Goal: Task Accomplishment & Management: Complete application form

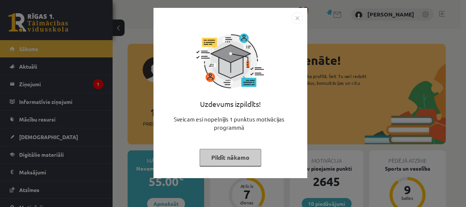
click at [213, 165] on button "Pildīt nākamo" at bounding box center [231, 157] width 62 height 17
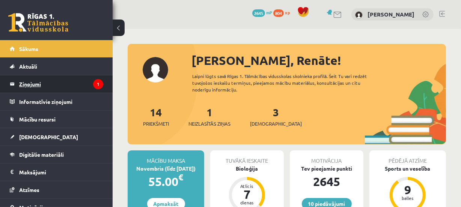
click at [85, 82] on legend "Ziņojumi 1" at bounding box center [61, 83] width 84 height 17
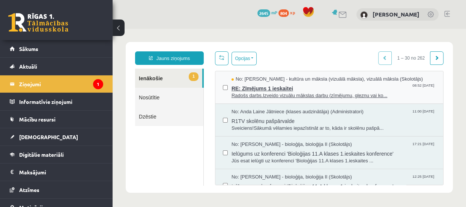
click at [241, 97] on span "Radošs darbs.Izveido vizuālu mākslas darbu (zīmējumu, gleznu vai ko..." at bounding box center [333, 95] width 204 height 7
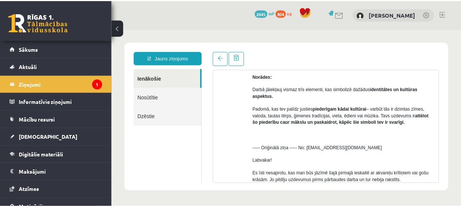
scroll to position [81, 0]
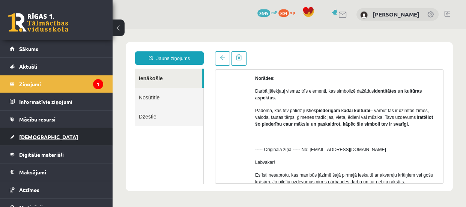
click at [35, 134] on span "[DEMOGRAPHIC_DATA]" at bounding box center [48, 137] width 59 height 7
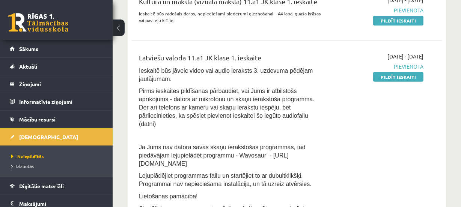
scroll to position [242, 0]
click at [416, 74] on link "Pildīt ieskaiti" at bounding box center [398, 77] width 50 height 10
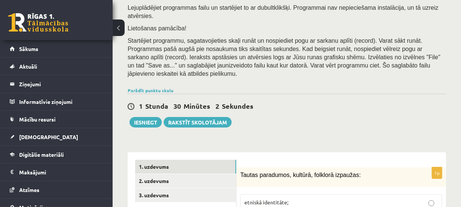
scroll to position [129, 0]
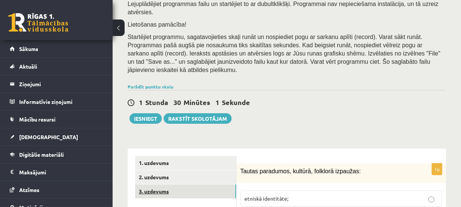
click at [200, 185] on link "3. uzdevums" at bounding box center [185, 192] width 101 height 14
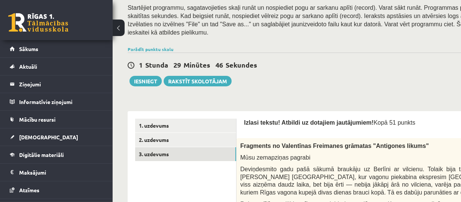
scroll to position [135, 0]
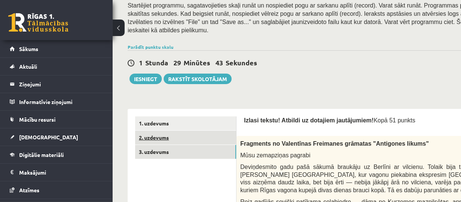
click at [206, 131] on link "2. uzdevums" at bounding box center [185, 138] width 101 height 14
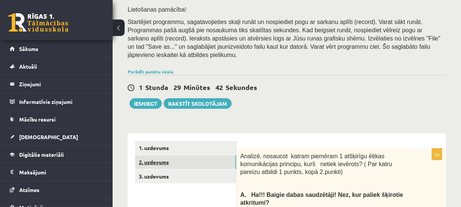
scroll to position [0, 0]
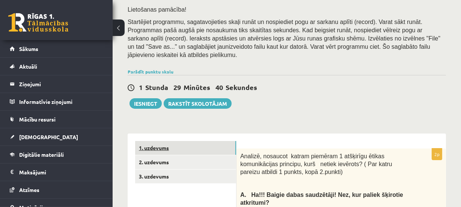
click at [201, 141] on link "1. uzdevums" at bounding box center [185, 148] width 101 height 14
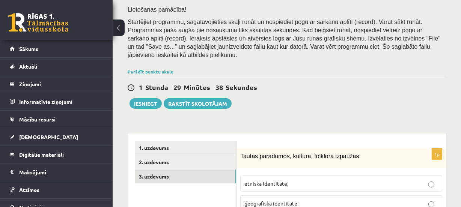
click at [201, 170] on link "3. uzdevums" at bounding box center [185, 177] width 101 height 14
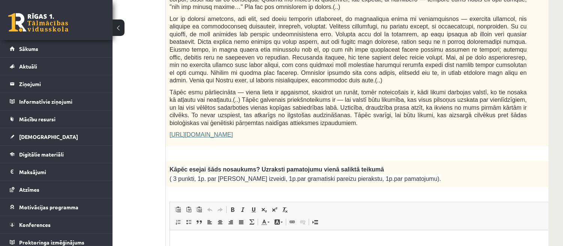
scroll to position [492, 59]
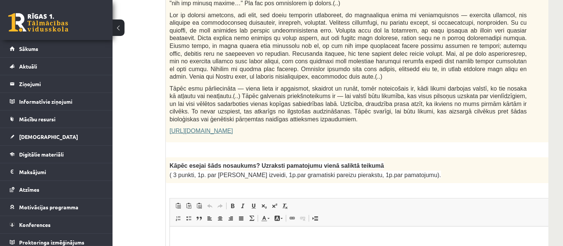
click at [233, 128] on link "[URL][DOMAIN_NAME]" at bounding box center [201, 131] width 63 height 6
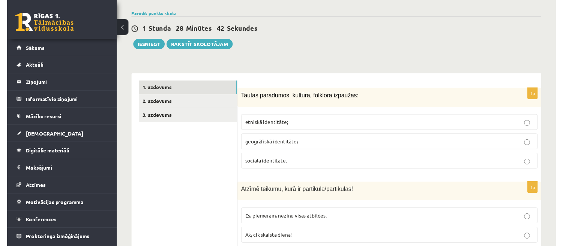
scroll to position [120, 0]
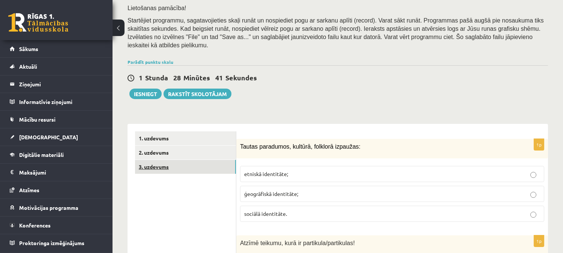
click at [196, 160] on link "3. uzdevums" at bounding box center [185, 167] width 101 height 14
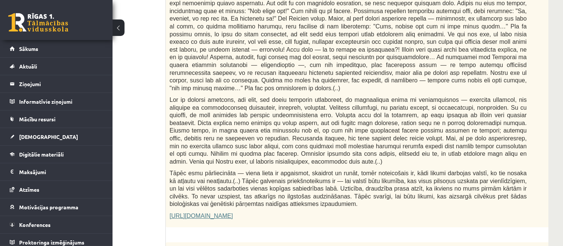
scroll to position [393, 59]
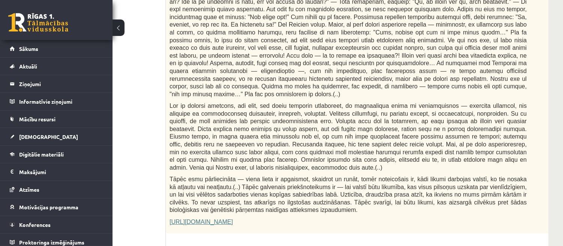
click at [233, 219] on link "https://satori.lv/article/musu-zemapzinas-pagrabi" at bounding box center [201, 222] width 63 height 6
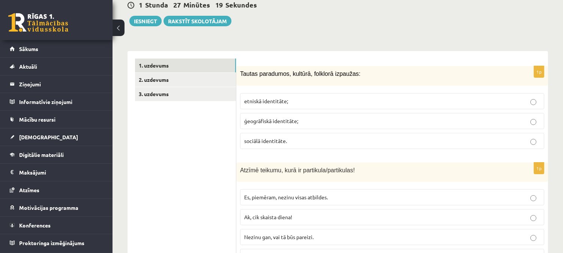
scroll to position [203, 0]
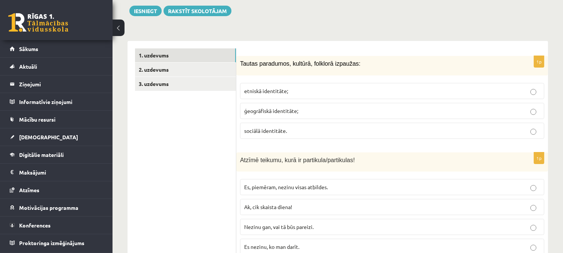
click at [418, 87] on p "etniskā identitāte;" at bounding box center [392, 91] width 296 height 8
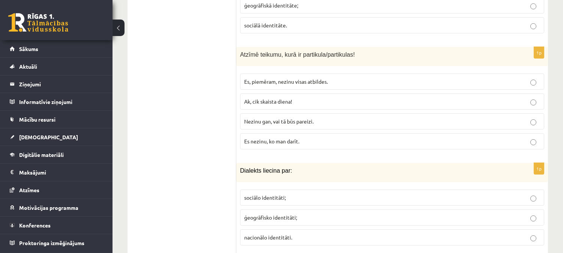
scroll to position [310, 0]
click at [289, 116] on p "Nezinu gan, vai tā būs pareizi." at bounding box center [392, 120] width 296 height 8
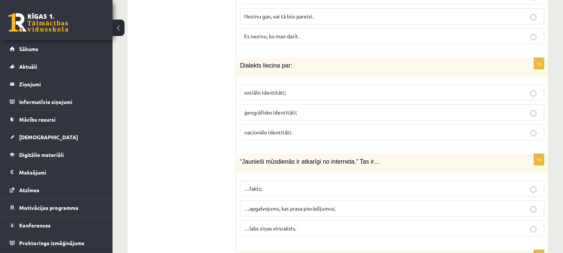
scroll to position [426, 0]
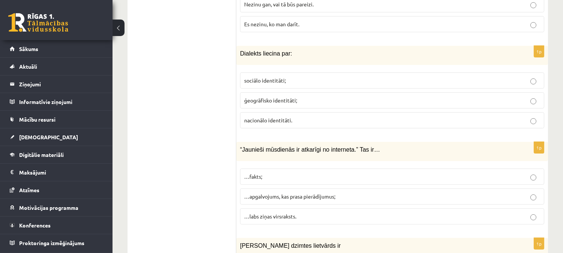
click at [301, 77] on p "sociālo identitāti;" at bounding box center [392, 81] width 296 height 8
click at [320, 96] on p "ģeogrāfisko identitāti;" at bounding box center [392, 100] width 296 height 8
click at [281, 193] on span "…apgalvojums, kas prasa pierādījumus;" at bounding box center [289, 196] width 91 height 7
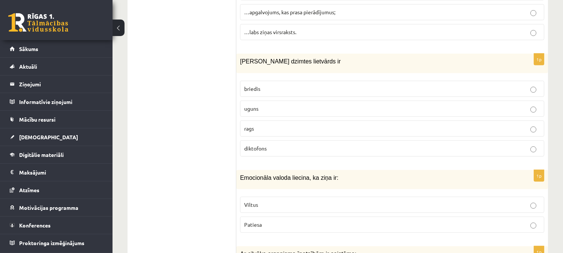
scroll to position [611, 0]
click at [307, 100] on label "uguns" at bounding box center [392, 108] width 304 height 16
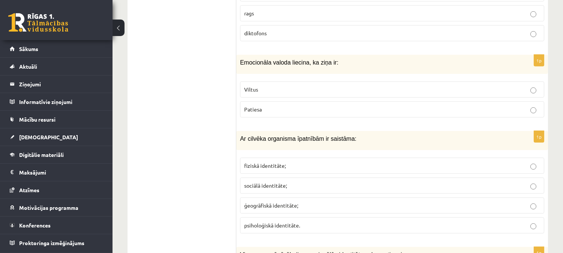
scroll to position [732, 0]
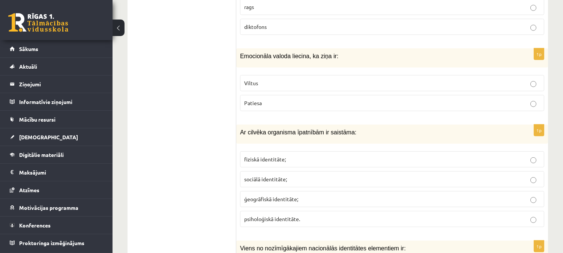
click at [305, 95] on label "Patiesa" at bounding box center [392, 103] width 304 height 16
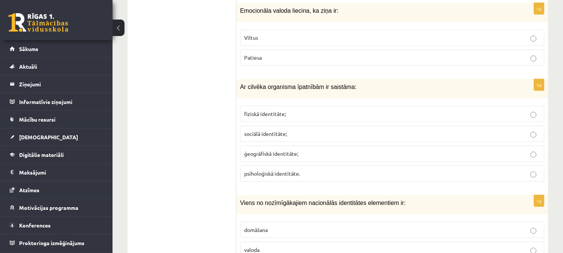
scroll to position [778, 0]
click at [308, 29] on label "Viltus" at bounding box center [392, 37] width 304 height 16
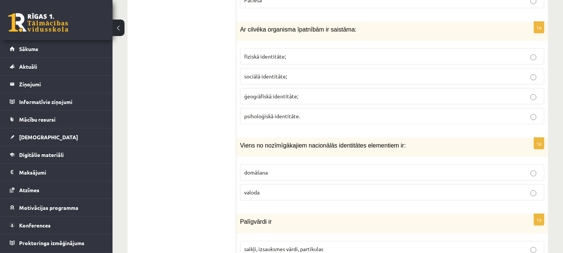
scroll to position [838, 0]
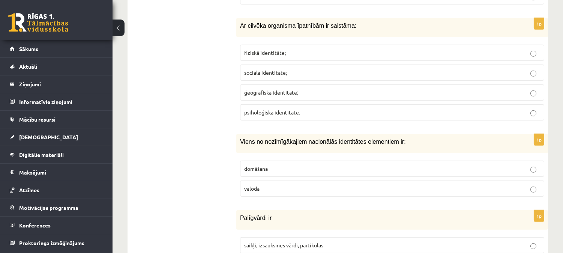
click at [310, 49] on p "fiziskā identitāte;" at bounding box center [392, 53] width 296 height 8
click at [293, 185] on p "valoda" at bounding box center [392, 189] width 296 height 8
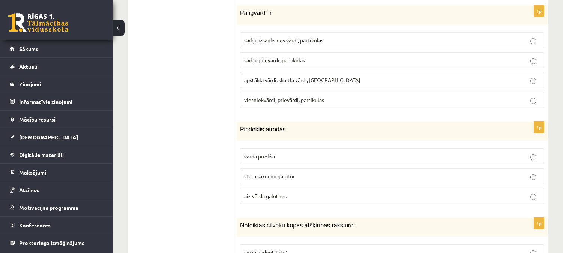
scroll to position [1047, 0]
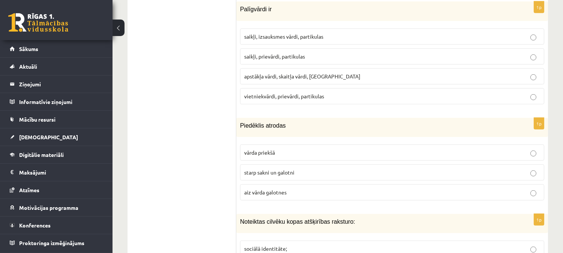
click at [317, 48] on label "saikļi, prievārdi, partikulas" at bounding box center [392, 56] width 304 height 16
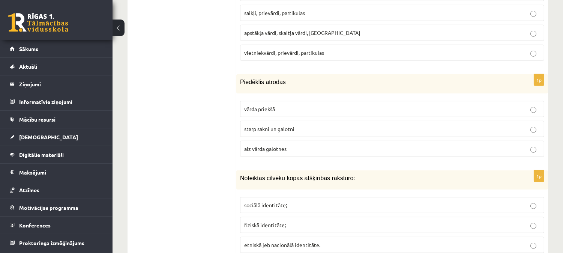
scroll to position [1093, 0]
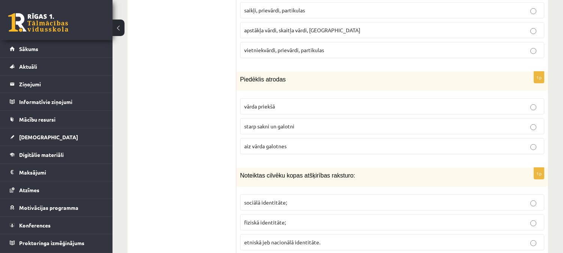
click at [270, 143] on span "aiz vārda galotnes" at bounding box center [265, 146] width 42 height 7
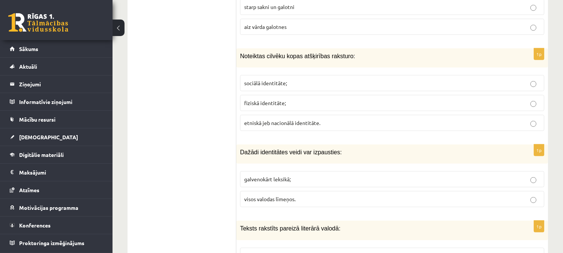
scroll to position [1213, 0]
click at [275, 119] on p "etniskā jeb nacionālā identitāte." at bounding box center [392, 122] width 296 height 8
click at [256, 194] on span "visos valodas līmeņos." at bounding box center [269, 197] width 51 height 7
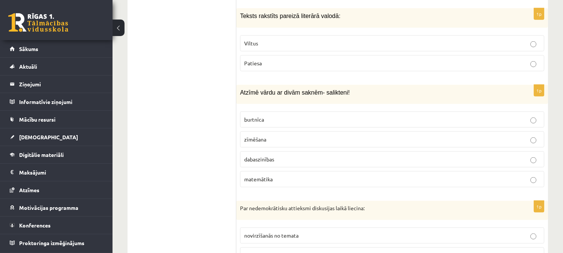
scroll to position [1426, 0]
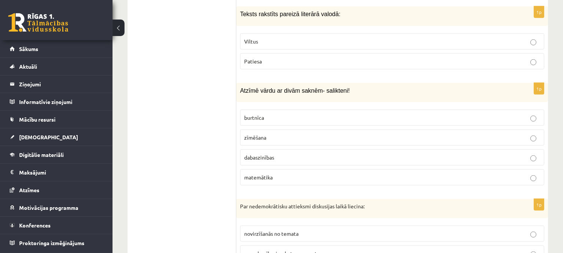
click at [287, 33] on label "Viltus" at bounding box center [392, 41] width 304 height 16
click at [278, 149] on label "dabaszinības" at bounding box center [392, 157] width 304 height 16
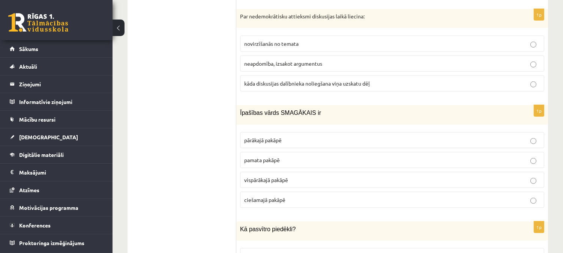
scroll to position [1621, 0]
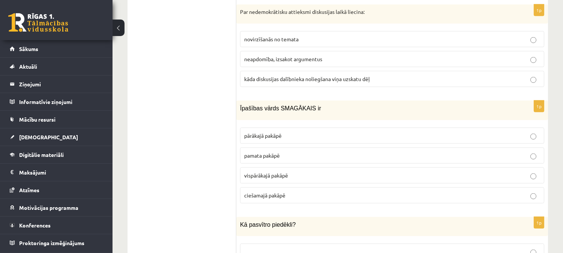
click at [283, 84] on fieldset "novirzīšanās no temata neapdomība, izsakot argumentus kāda diskusijas dalībniek…" at bounding box center [392, 58] width 304 height 62
click at [293, 80] on label "kāda diskusijas dalībnieka noliegšana viņa uzskatu dēļ" at bounding box center [392, 79] width 304 height 16
click at [269, 147] on label "pamata pakāpē" at bounding box center [392, 155] width 304 height 16
click at [271, 172] on span "vispārākajā pakāpē" at bounding box center [266, 175] width 44 height 7
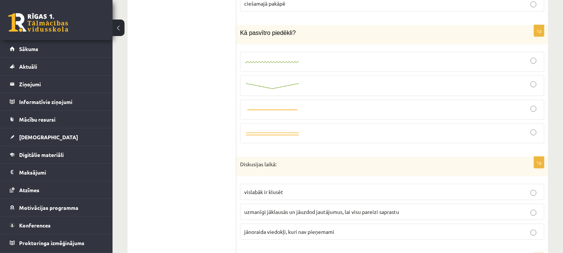
scroll to position [1815, 0]
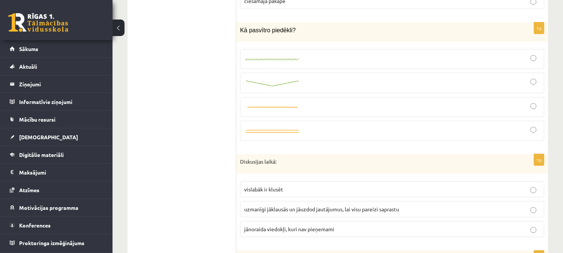
click at [295, 80] on img at bounding box center [272, 84] width 56 height 8
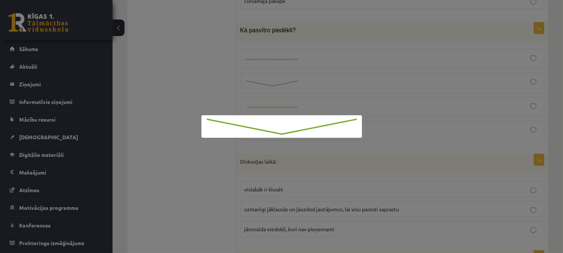
click at [363, 67] on div at bounding box center [281, 126] width 563 height 253
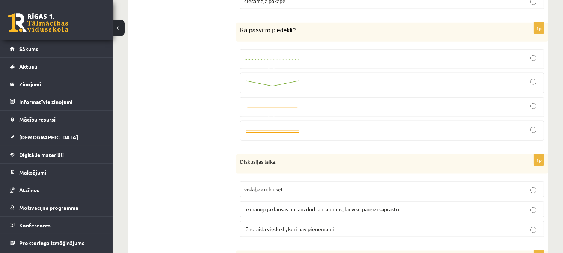
click at [371, 82] on div at bounding box center [392, 83] width 296 height 12
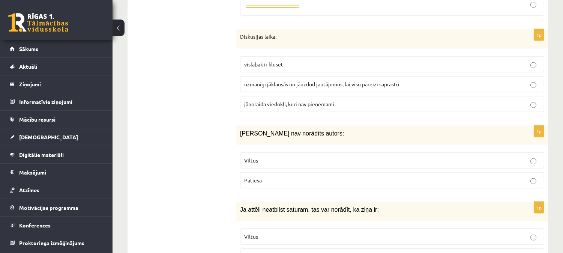
scroll to position [1945, 0]
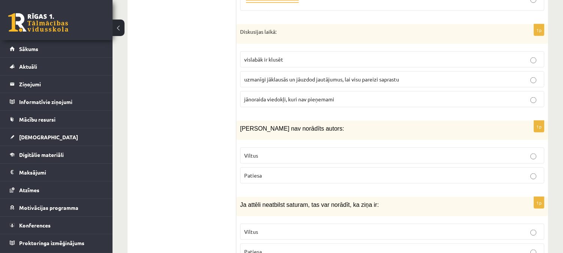
click at [374, 76] on span "uzmanīgi jāklausās un jāuzdod jautājumus, lai visu pareizi saprastu" at bounding box center [321, 79] width 155 height 7
click at [359, 147] on label "Viltus" at bounding box center [392, 155] width 304 height 16
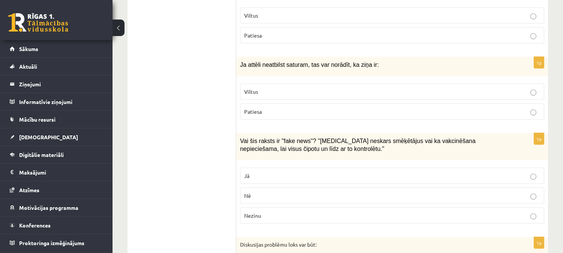
scroll to position [2084, 0]
click at [361, 35] on p "Patiesa" at bounding box center [392, 36] width 296 height 8
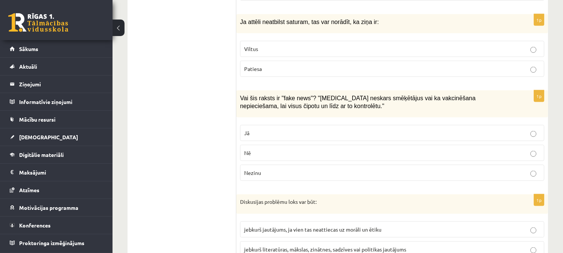
scroll to position [2130, 0]
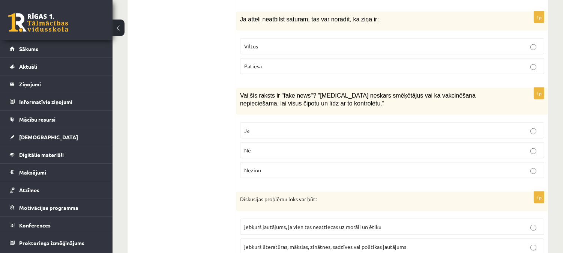
click at [280, 46] on p "Viltus" at bounding box center [392, 46] width 296 height 8
click at [294, 126] on p "Jā" at bounding box center [392, 130] width 296 height 8
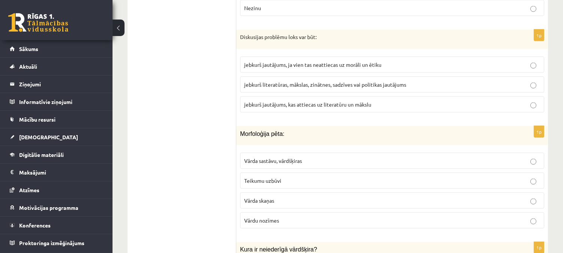
scroll to position [2293, 0]
click at [321, 81] on span "jebkurš literatūras, mākslas, zinātnes, sadzīves vai politikas jautājums" at bounding box center [325, 84] width 162 height 7
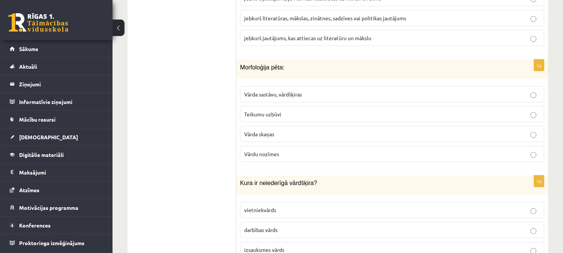
scroll to position [2362, 0]
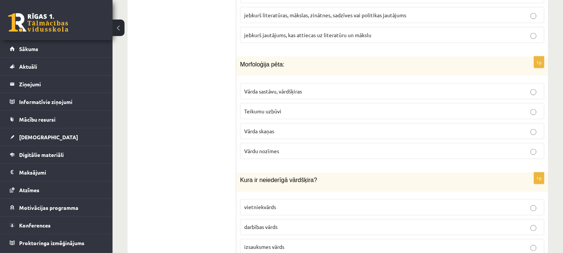
click at [316, 87] on p "Vārda sastāvu, vārdšķiras" at bounding box center [392, 91] width 296 height 8
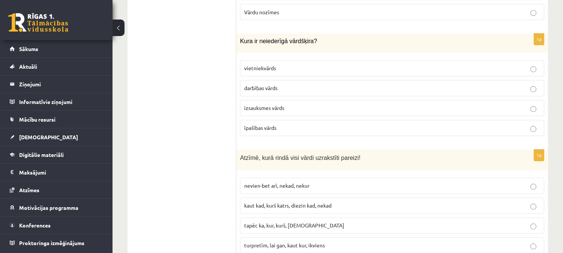
scroll to position [2505, 0]
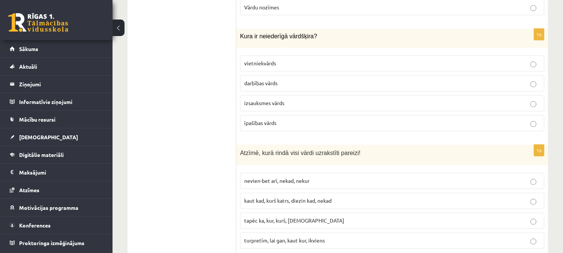
click at [305, 99] on p "izsauksmes vārds" at bounding box center [392, 103] width 296 height 8
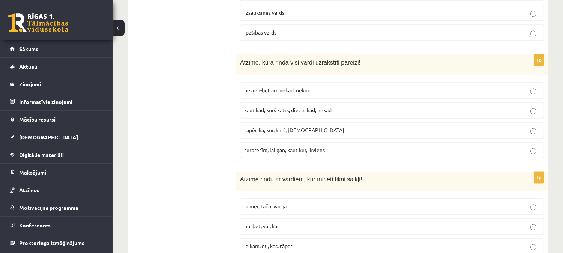
scroll to position [2598, 0]
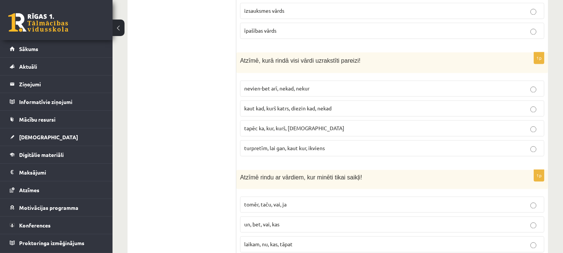
click at [252, 100] on label "kaut kad, kurš katrs, diezin kad, nekad" at bounding box center [392, 108] width 304 height 16
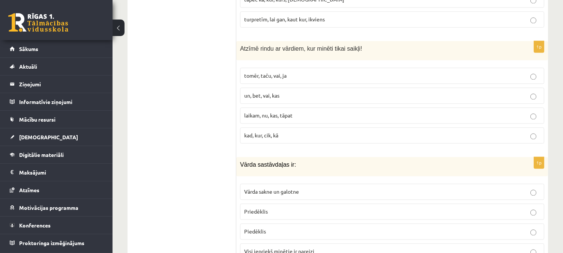
scroll to position [2728, 0]
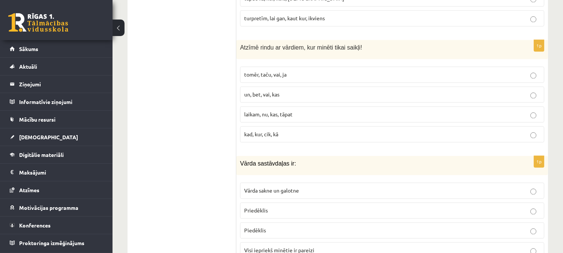
click at [283, 92] on p "un, bet, vai, kas" at bounding box center [392, 94] width 296 height 8
click at [285, 74] on span "tomēr, taču, vai, ja" at bounding box center [265, 74] width 42 height 7
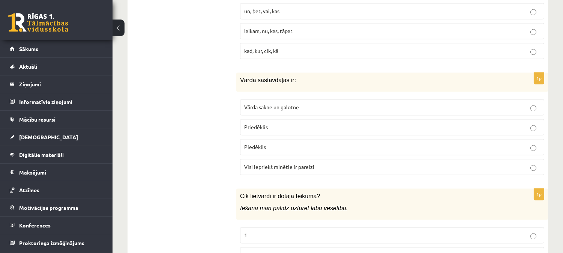
scroll to position [2825, 0]
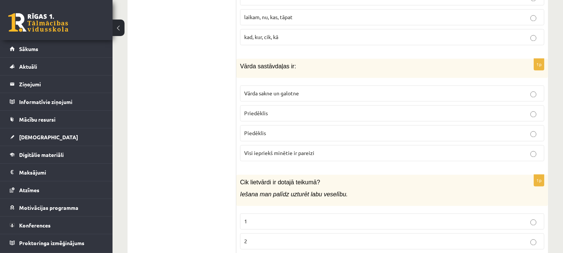
click at [289, 149] on p "Visi iepriekš minētie ir pareizi" at bounding box center [392, 153] width 296 height 8
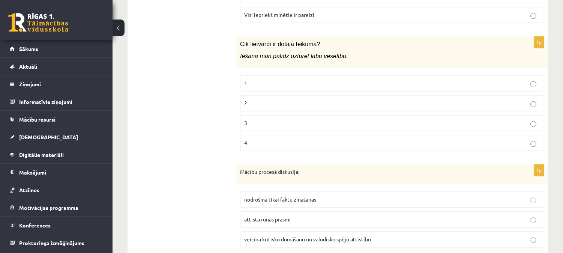
scroll to position [2964, 0]
click at [263, 103] on p "2" at bounding box center [392, 102] width 296 height 8
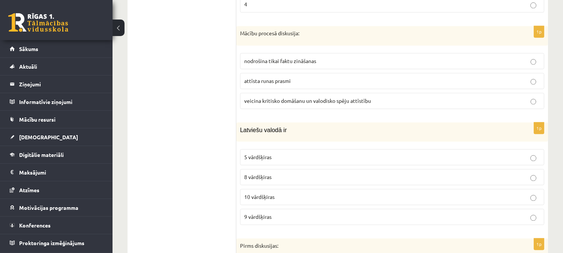
scroll to position [3103, 0]
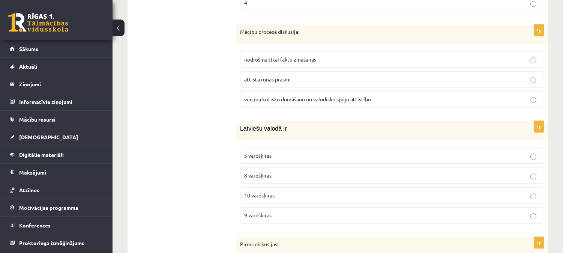
click at [258, 107] on fieldset "nodrošina tikai faktu zināšanas attīsta runas prasmi veicina kritisko domāšanu …" at bounding box center [392, 79] width 304 height 62
click at [260, 101] on span "veicina kritisko domāšanu un valodisko spēju attīstību" at bounding box center [307, 99] width 127 height 7
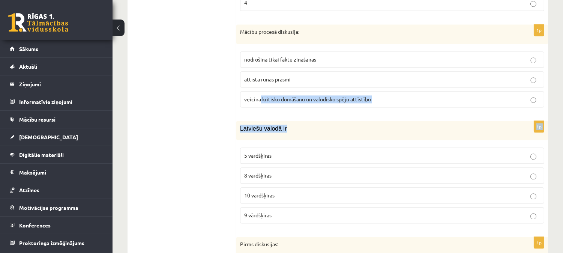
drag, startPoint x: 260, startPoint y: 101, endPoint x: 295, endPoint y: 125, distance: 42.5
click at [295, 125] on p "Latviešu valodā ir" at bounding box center [373, 129] width 267 height 8
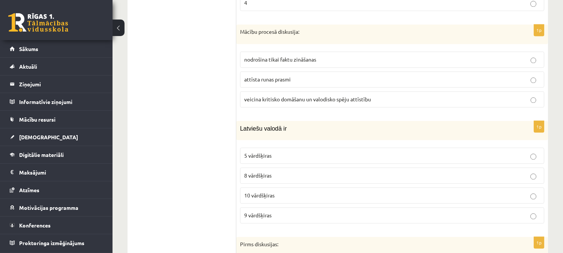
click at [264, 194] on span "10 vārdšķiras" at bounding box center [259, 195] width 30 height 7
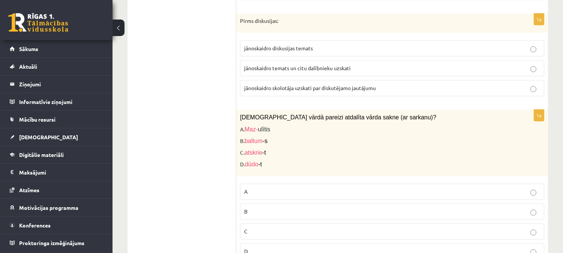
scroll to position [3330, 0]
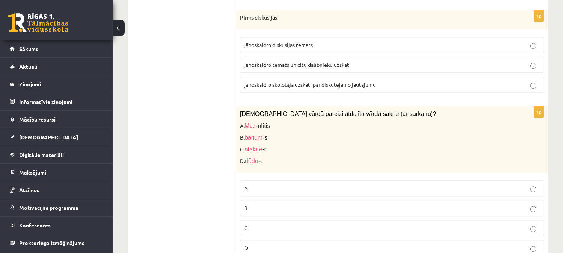
click at [320, 88] on p "jānoskaidro skolotāja uzskati par diskutējamo jautājumu" at bounding box center [392, 85] width 296 height 8
click at [326, 61] on p "jānoskaidro temats un citu dalībnieku uzskati" at bounding box center [392, 65] width 296 height 8
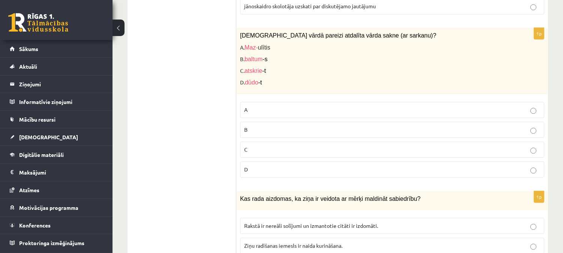
scroll to position [3409, 0]
click at [283, 114] on label "A" at bounding box center [392, 109] width 304 height 16
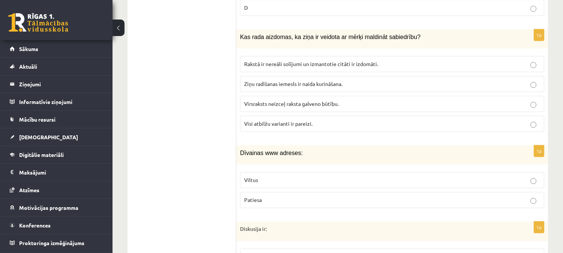
scroll to position [3575, 0]
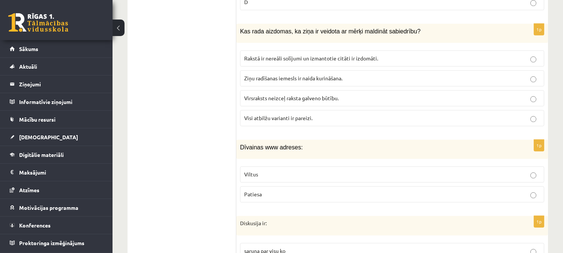
click at [277, 119] on span "Visi atbilžu varianti ir pareizi." at bounding box center [278, 117] width 68 height 7
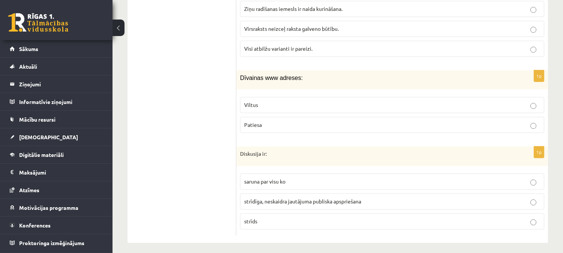
scroll to position [3651, 0]
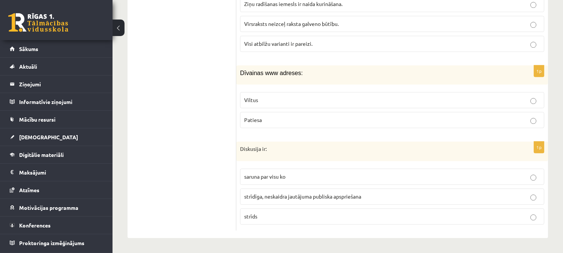
click at [286, 102] on p "Viltus" at bounding box center [392, 100] width 296 height 8
click at [372, 195] on p "strīdīga, neskaidra jautājuma publiska apspriešana" at bounding box center [392, 196] width 296 height 8
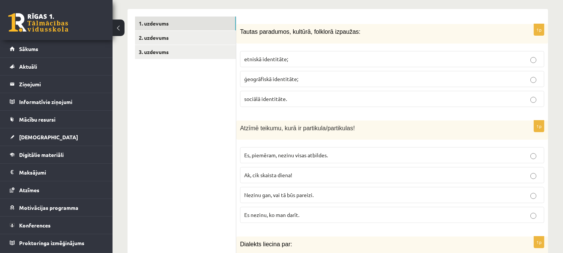
scroll to position [236, 0]
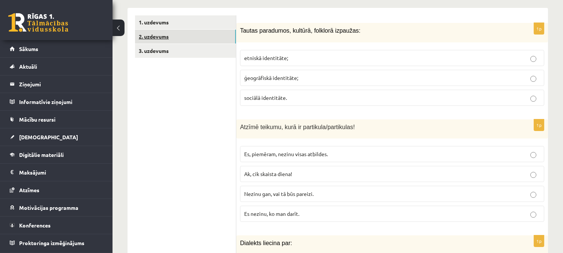
click at [208, 30] on link "2. uzdevums" at bounding box center [185, 37] width 101 height 14
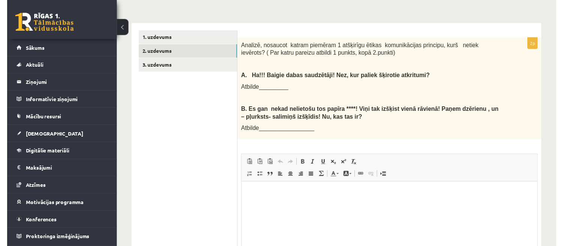
scroll to position [0, 0]
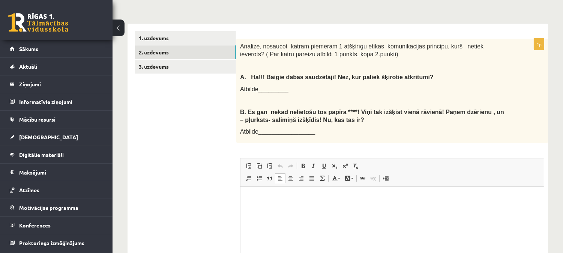
click at [310, 206] on html at bounding box center [392, 197] width 304 height 23
click at [354, 196] on p "**********" at bounding box center [392, 198] width 289 height 8
click at [356, 197] on p "**********" at bounding box center [392, 198] width 289 height 8
click at [388, 199] on p "**********" at bounding box center [392, 198] width 289 height 8
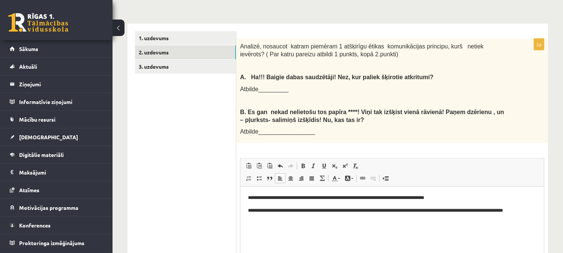
click at [398, 197] on p "**********" at bounding box center [392, 198] width 289 height 8
click at [406, 211] on p "**********" at bounding box center [392, 211] width 289 height 8
click at [411, 205] on body "**********" at bounding box center [392, 204] width 289 height 20
click at [417, 207] on p "**********" at bounding box center [392, 211] width 289 height 8
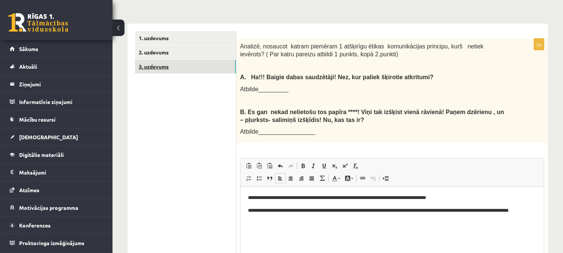
click at [219, 61] on link "3. uzdevums" at bounding box center [185, 67] width 101 height 14
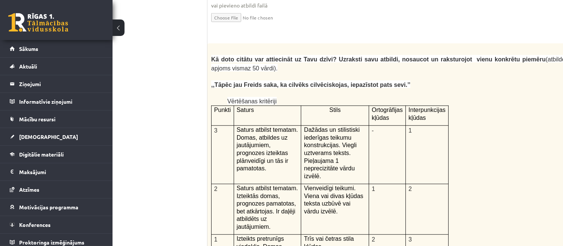
scroll to position [1536, 18]
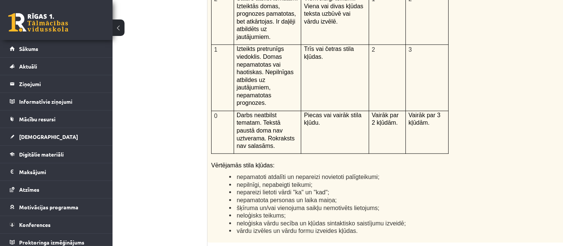
click at [425, 112] on span "Vairāk par 3 kļūdām." at bounding box center [425, 119] width 32 height 14
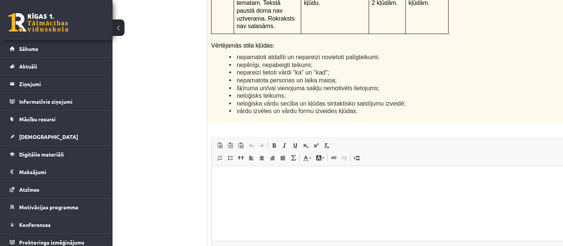
scroll to position [1851, 18]
click at [425, 39] on div "12p Kā doto citātu var attiecināt uz Tavu dzīvi? Uzraksti savu atbildi, nosauco…" at bounding box center [408, 13] width 402 height 561
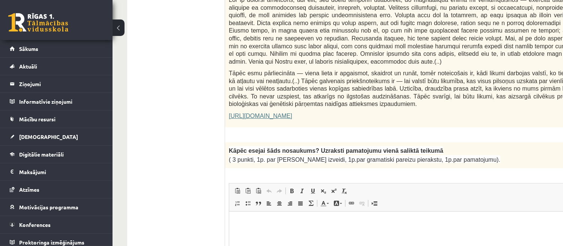
scroll to position [497, 0]
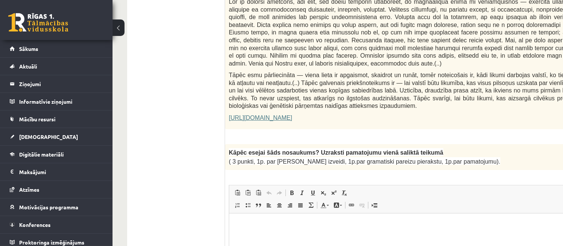
click at [316, 236] on html at bounding box center [426, 224] width 394 height 23
click at [249, 223] on p "**********" at bounding box center [415, 225] width 359 height 8
click at [334, 224] on p "**********" at bounding box center [415, 225] width 359 height 8
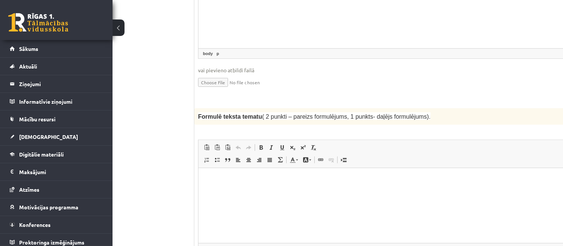
scroll to position [738, 31]
click at [255, 191] on html at bounding box center [395, 179] width 394 height 23
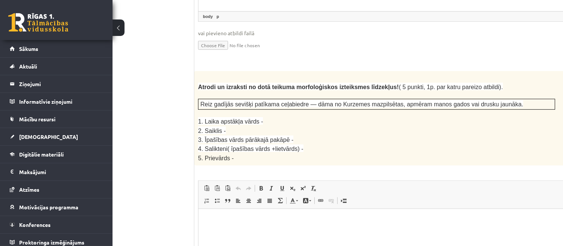
scroll to position [974, 31]
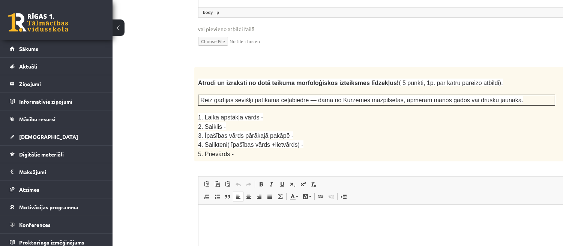
click at [255, 227] on html at bounding box center [395, 216] width 394 height 23
click at [257, 113] on p "1. Laika apstākļa vārds -" at bounding box center [376, 117] width 357 height 9
drag, startPoint x: 197, startPoint y: 89, endPoint x: 263, endPoint y: 89, distance: 65.7
click at [263, 89] on div "Atrodi un izraksti no dotā teikuma morfoloģiskos izteiksmes līdzekļus! ( 5 punk…" at bounding box center [395, 114] width 402 height 95
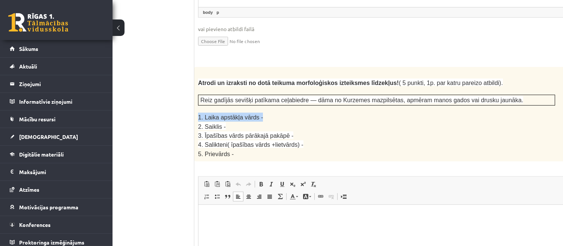
copy span "1. Laika apstākļa vārds -"
click at [250, 228] on html at bounding box center [395, 216] width 394 height 23
drag, startPoint x: 198, startPoint y: 98, endPoint x: 224, endPoint y: 96, distance: 26.7
click at [224, 122] on p "2. Saiklis -" at bounding box center [376, 126] width 357 height 9
copy span "2. Saiklis -"
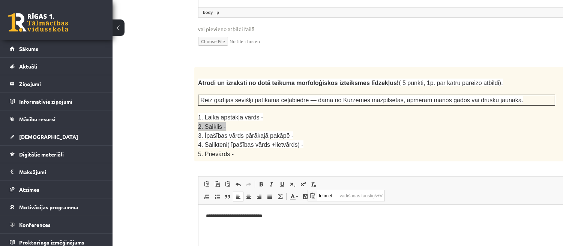
scroll to position [0, 0]
click at [299, 218] on p "**********" at bounding box center [385, 217] width 359 height 8
click at [261, 215] on p "**********" at bounding box center [385, 217] width 359 height 8
click at [262, 216] on p "**********" at bounding box center [385, 217] width 359 height 8
click at [278, 216] on p "**********" at bounding box center [385, 217] width 359 height 8
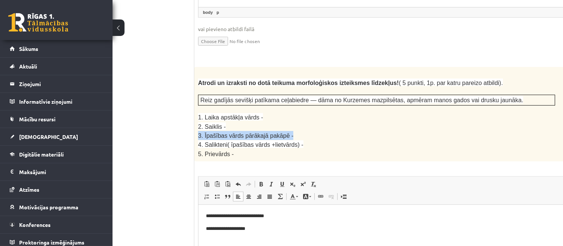
drag, startPoint x: 198, startPoint y: 106, endPoint x: 290, endPoint y: 107, distance: 92.3
click at [290, 131] on p "3. Īpašības vārds pārākajā pakāpē -" at bounding box center [376, 135] width 357 height 9
copy span "3. Īpašības vārds pārākajā pakāpē -"
click at [291, 231] on p "**********" at bounding box center [385, 229] width 359 height 8
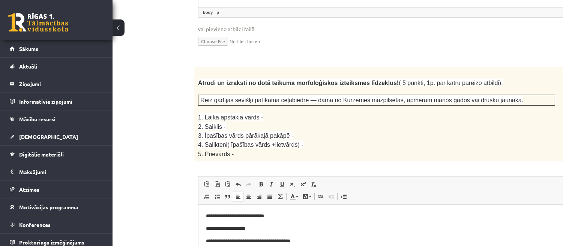
click at [197, 115] on div "Atrodi un izraksti no dotā teikuma morfoloģiskos izteiksmes līdzekļus! ( 5 punk…" at bounding box center [395, 114] width 402 height 95
click at [195, 116] on div "Atrodi un izraksti no dotā teikuma morfoloģiskos izteiksmes līdzekļus! ( 5 punk…" at bounding box center [395, 114] width 402 height 95
drag, startPoint x: 195, startPoint y: 114, endPoint x: 298, endPoint y: 117, distance: 103.2
click at [298, 117] on div "Atrodi un izraksti no dotā teikuma morfoloģiskos izteiksmes līdzekļus! ( 5 punk…" at bounding box center [395, 114] width 402 height 95
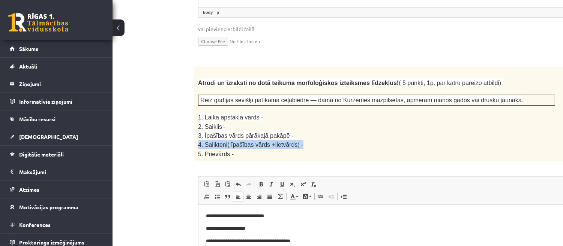
click at [281, 142] on span "4. Salikteni( īpašības vārds +lietvārds) -" at bounding box center [250, 145] width 105 height 6
drag, startPoint x: 281, startPoint y: 113, endPoint x: 199, endPoint y: 114, distance: 82.2
click at [199, 142] on span "4. Salikteni( īpašības vārds +lietvārds) -" at bounding box center [250, 145] width 105 height 6
click at [246, 150] on p "5. Prievārds -" at bounding box center [376, 154] width 357 height 9
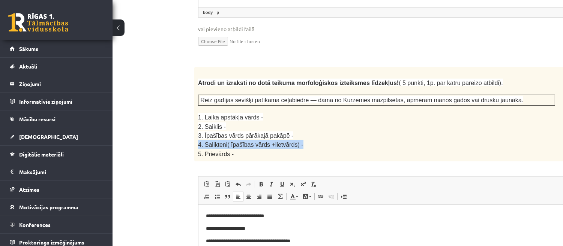
drag, startPoint x: 199, startPoint y: 115, endPoint x: 293, endPoint y: 117, distance: 94.2
click at [293, 140] on p "4. Salikteni( īpašības vārds +lietvārds) -" at bounding box center [376, 144] width 357 height 9
copy span "4. Salikteni( īpašības vārds +lietvārds) -"
click at [342, 244] on p "**********" at bounding box center [385, 242] width 359 height 8
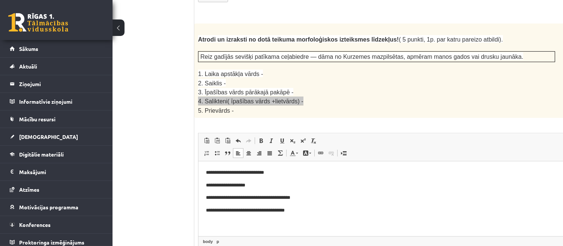
scroll to position [1021, 31]
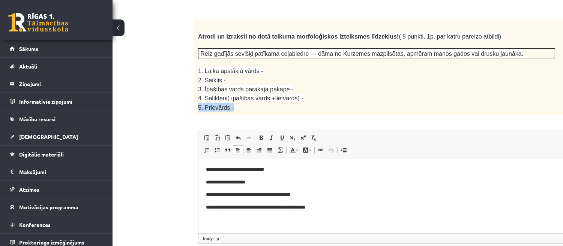
drag, startPoint x: 198, startPoint y: 78, endPoint x: 233, endPoint y: 79, distance: 34.5
click at [233, 103] on p "5. Prievārds -" at bounding box center [376, 107] width 357 height 9
copy span "5. Prievārds -"
click at [341, 206] on p "**********" at bounding box center [385, 208] width 359 height 8
click at [367, 86] on div "Atrodi un izraksti no dotā teikuma morfoloģiskos izteiksmes līdzekļus! ( 5 punk…" at bounding box center [395, 68] width 402 height 95
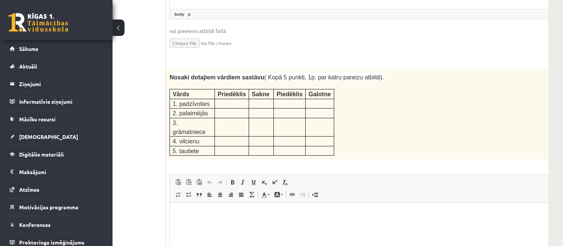
scroll to position [1246, 59]
click at [239, 99] on p at bounding box center [232, 103] width 29 height 8
click at [169, 69] on div "Nosaki dotajiem vārdiem sastāvu ( Kopā 5 punkti, 1p. par katru pareizu atbildi)…" at bounding box center [367, 114] width 402 height 91
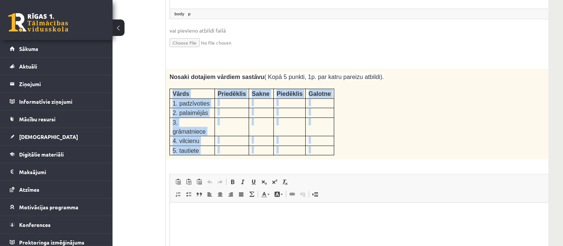
click at [169, 69] on div "Nosaki dotajiem vārdiem sastāvu ( Kopā 5 punkti, 1p. par katru pareizu atbildi)…" at bounding box center [367, 114] width 402 height 91
copy div "Vārds Priedēklis Sakne Piedēklis Galotne 1. padzīvoties 2. palaimējās 3. grāmat…"
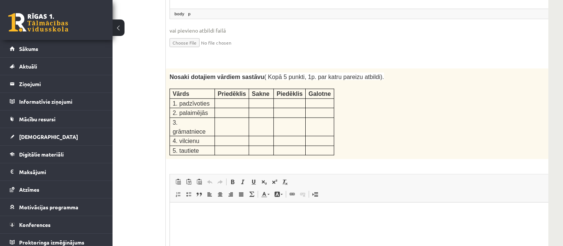
click at [208, 225] on html at bounding box center [367, 214] width 394 height 23
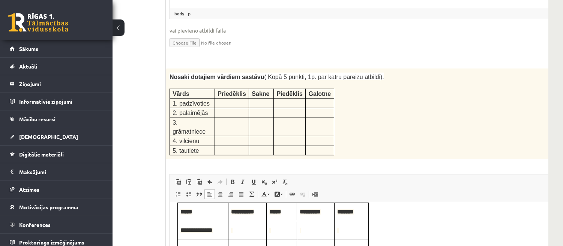
scroll to position [0, 0]
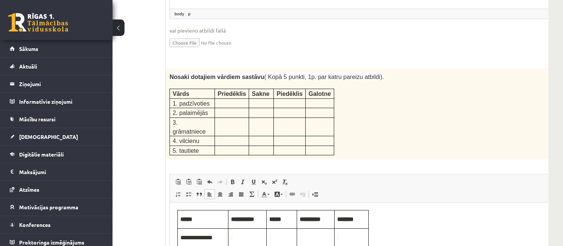
click at [237, 239] on span "Bagātinātā teksta redaktors, wiswyg-editor-user-answer-47433840441220" at bounding box center [247, 238] width 33 height 8
click at [281, 237] on span "Bagātinātā teksta redaktors, wiswyg-editor-user-answer-47433840441220" at bounding box center [281, 238] width 25 height 8
click at [303, 240] on span "Bagātinātā teksta redaktors, wiswyg-editor-user-answer-47433840441220" at bounding box center [315, 238] width 32 height 8
click at [347, 239] on span "Bagātinātā teksta redaktors, wiswyg-editor-user-answer-47433840441220" at bounding box center [351, 238] width 29 height 8
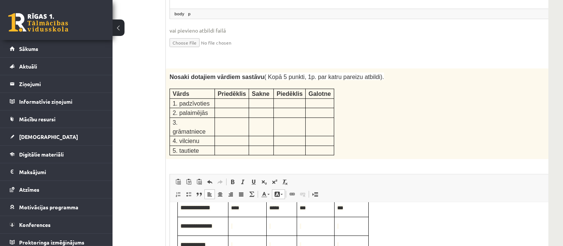
scroll to position [44, 0]
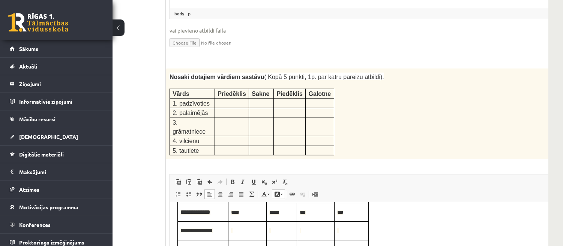
click at [287, 234] on span "Bagātinātā teksta redaktors, wiswyg-editor-user-answer-47433840441220" at bounding box center [281, 231] width 25 height 8
click at [311, 228] on span "Bagātinātā teksta redaktors, wiswyg-editor-user-answer-47433840441220" at bounding box center [315, 231] width 32 height 8
click at [349, 237] on td "Bagātinātā teksta redaktors, wiswyg-editor-user-answer-47433840441220" at bounding box center [351, 231] width 34 height 18
click at [247, 235] on span "Bagātinātā teksta redaktors, wiswyg-editor-user-answer-47433840441220" at bounding box center [247, 231] width 33 height 8
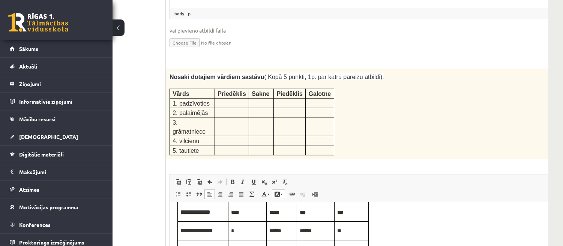
click at [249, 250] on span "Bagātinātā teksta redaktors, wiswyg-editor-user-answer-47433840441220" at bounding box center [247, 250] width 33 height 8
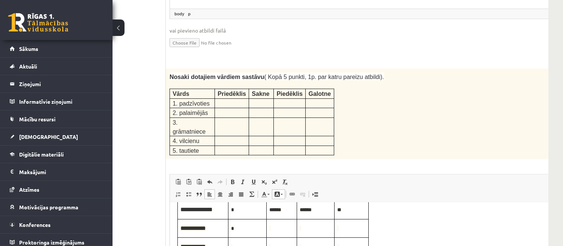
scroll to position [81, 0]
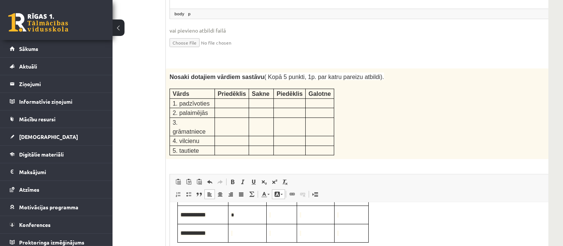
click at [245, 239] on td "Bagātinātā teksta redaktors, wiswyg-editor-user-answer-47433840441220" at bounding box center [247, 233] width 38 height 18
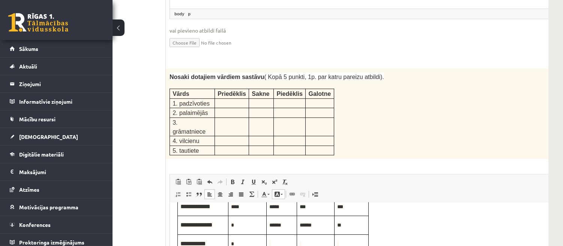
scroll to position [49, 0]
click at [280, 247] on span "Bagātinātā teksta redaktors, wiswyg-editor-user-answer-47433840441220" at bounding box center [281, 245] width 25 height 8
click at [313, 247] on span "Bagātinātā teksta redaktors, wiswyg-editor-user-answer-47433840441220" at bounding box center [315, 245] width 32 height 8
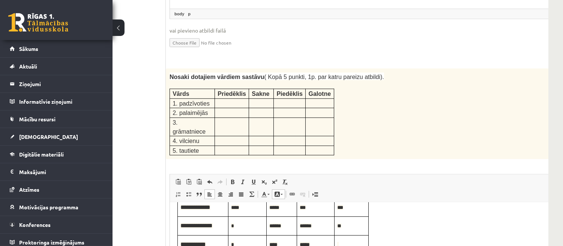
click at [352, 248] on span "Bagātinātā teksta redaktors, wiswyg-editor-user-answer-47433840441220" at bounding box center [351, 245] width 29 height 8
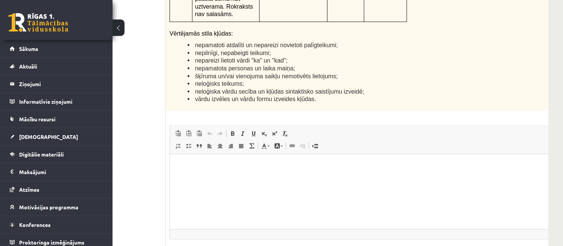
scroll to position [1862, 59]
click at [282, 178] on html at bounding box center [367, 166] width 394 height 23
click at [198, 164] on p "**********" at bounding box center [356, 166] width 359 height 8
click at [199, 165] on p "**********" at bounding box center [356, 166] width 359 height 8
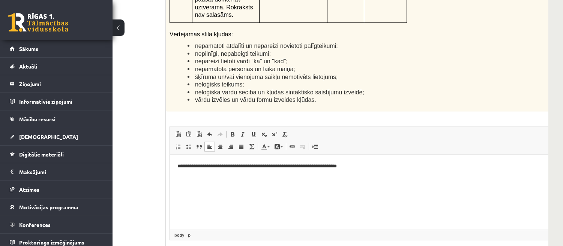
click at [390, 161] on html "**********" at bounding box center [367, 166] width 394 height 23
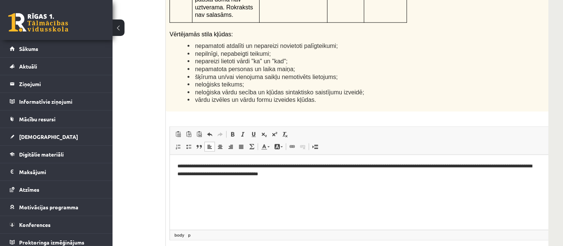
click at [493, 165] on p "**********" at bounding box center [356, 170] width 359 height 16
click at [502, 165] on p "**********" at bounding box center [356, 170] width 359 height 16
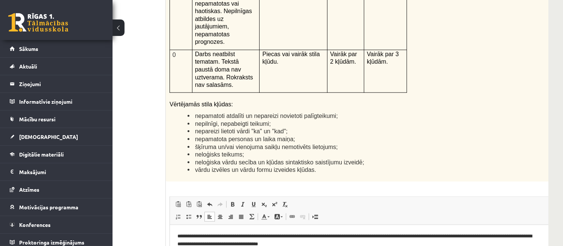
scroll to position [1792, 59]
click at [352, 249] on html "**********" at bounding box center [367, 240] width 394 height 31
click at [412, 242] on p "**********" at bounding box center [356, 240] width 359 height 16
click at [466, 243] on p "**********" at bounding box center [356, 240] width 359 height 16
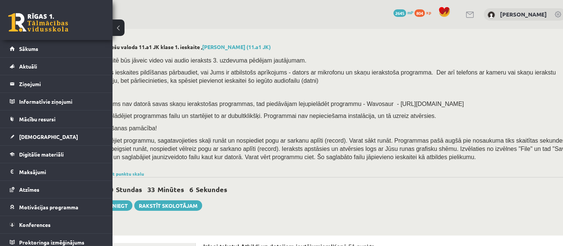
scroll to position [0, 0]
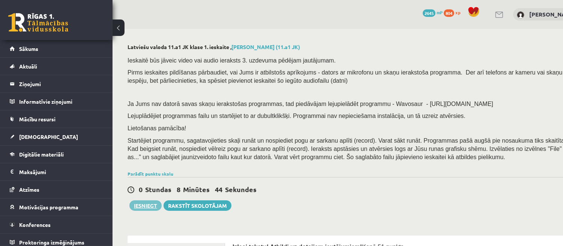
click at [147, 206] on button "Iesniegt" at bounding box center [145, 206] width 32 height 11
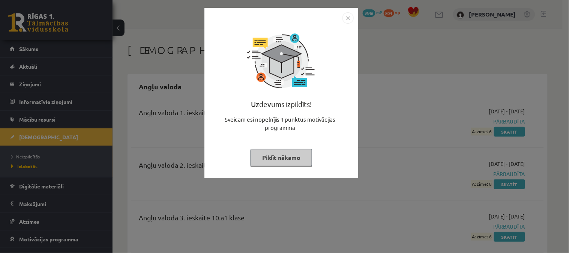
click at [285, 158] on button "Pildīt nākamo" at bounding box center [282, 157] width 62 height 17
